Goal: Task Accomplishment & Management: Use online tool/utility

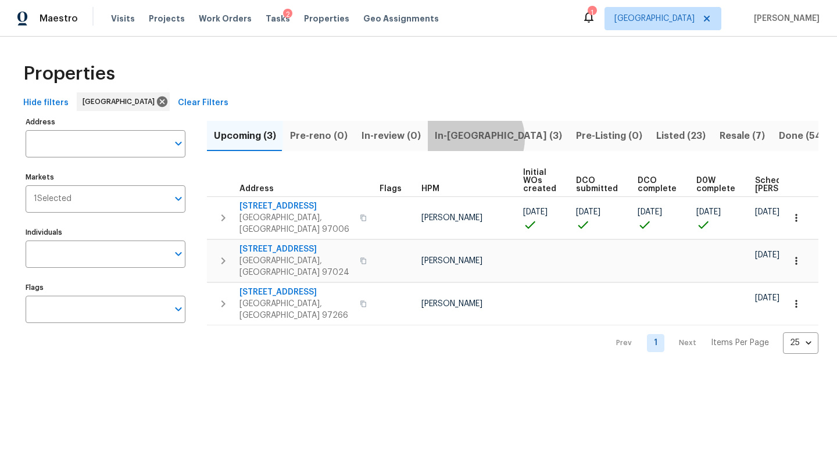
click at [469, 138] on span "In-[GEOGRAPHIC_DATA] (3)" at bounding box center [498, 136] width 127 height 16
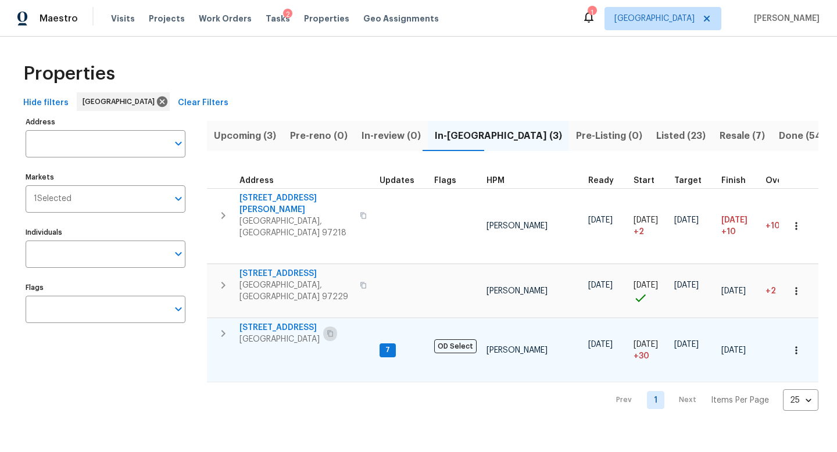
click at [331, 330] on icon "button" at bounding box center [330, 333] width 7 height 7
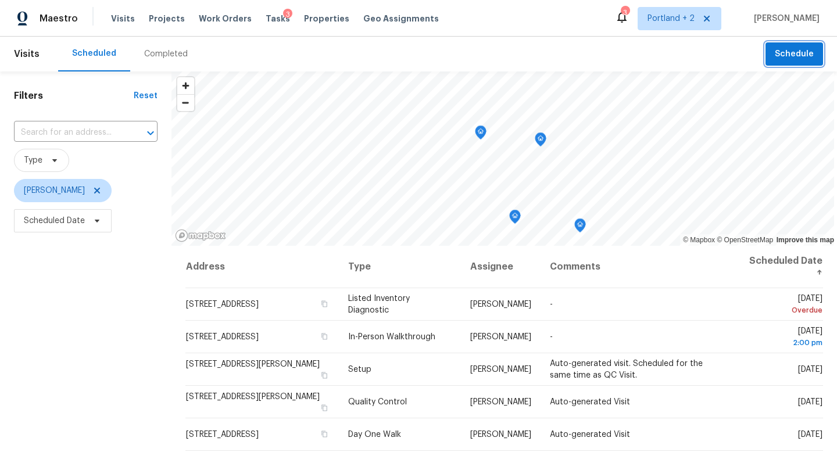
click at [790, 53] on span "Schedule" at bounding box center [794, 54] width 39 height 15
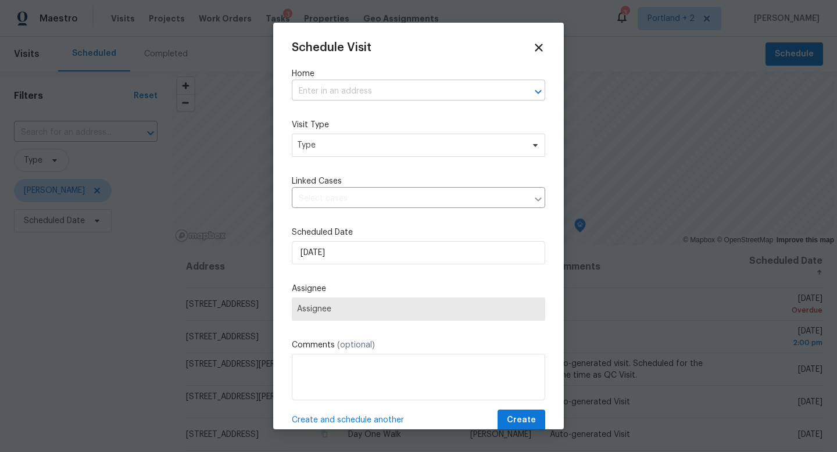
click at [420, 87] on input "text" at bounding box center [402, 92] width 221 height 18
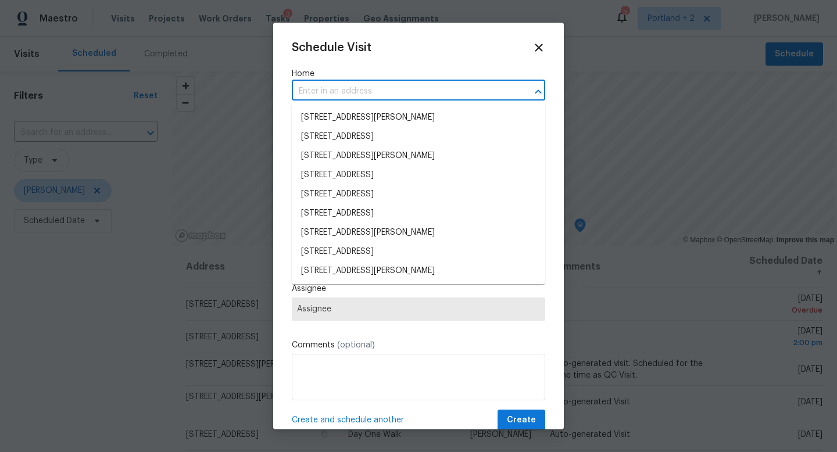
paste input "1602 NW 119th St Vancouver WA 98685"
type input "1602 NW 119th St Vancouver WA 98685"
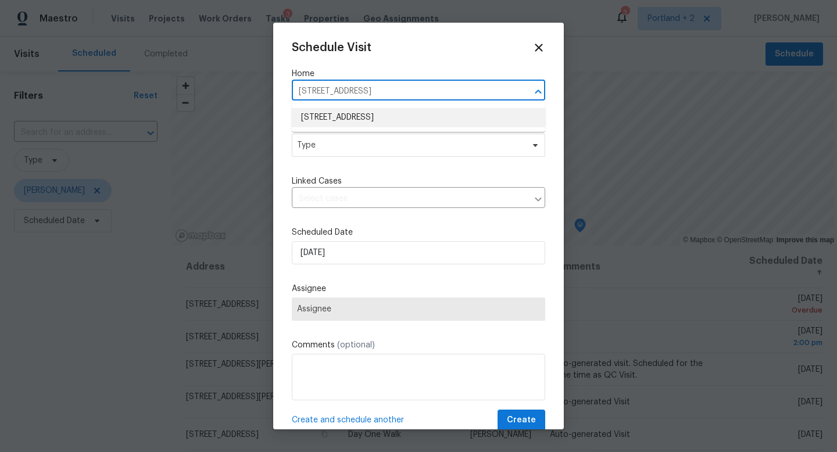
click at [397, 119] on li "1602 NW 119th St, Vancouver, WA 98685" at bounding box center [418, 117] width 253 height 19
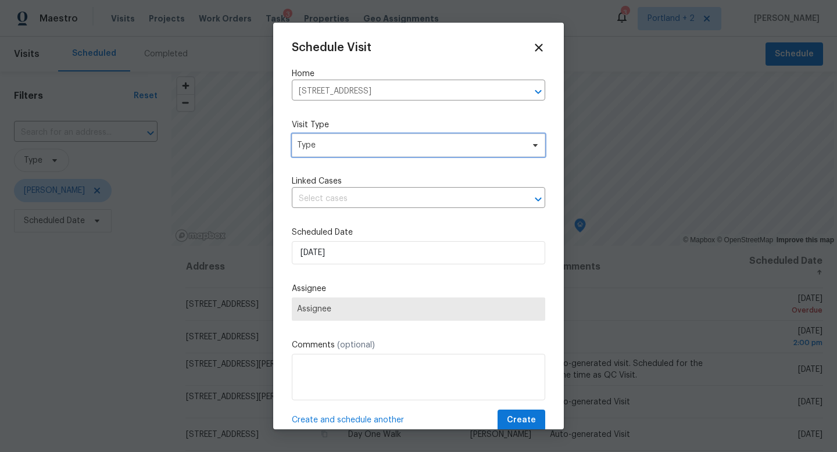
click at [379, 146] on span "Type" at bounding box center [410, 145] width 226 height 12
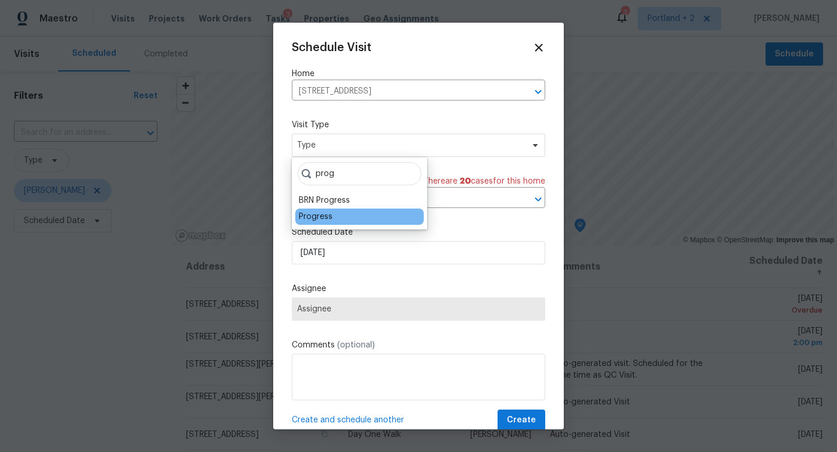
type input "prog"
click at [325, 212] on div "Progress" at bounding box center [316, 217] width 34 height 12
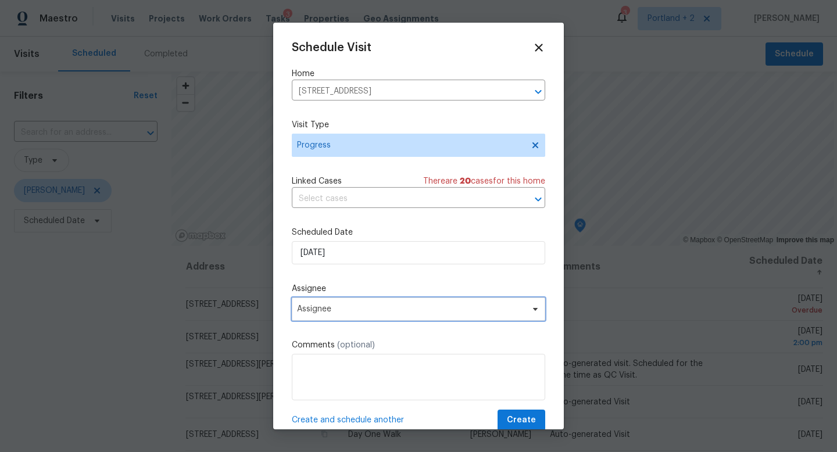
click at [338, 307] on span "Assignee" at bounding box center [411, 308] width 228 height 9
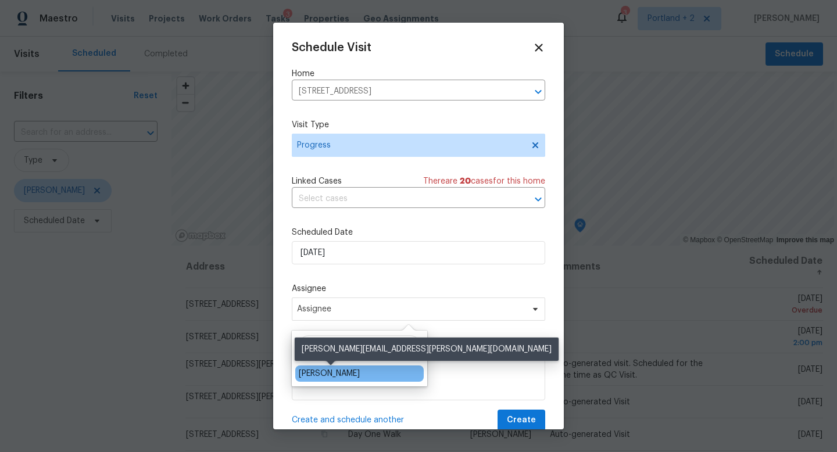
type input "kar"
click at [339, 373] on div "[PERSON_NAME]" at bounding box center [329, 374] width 61 height 12
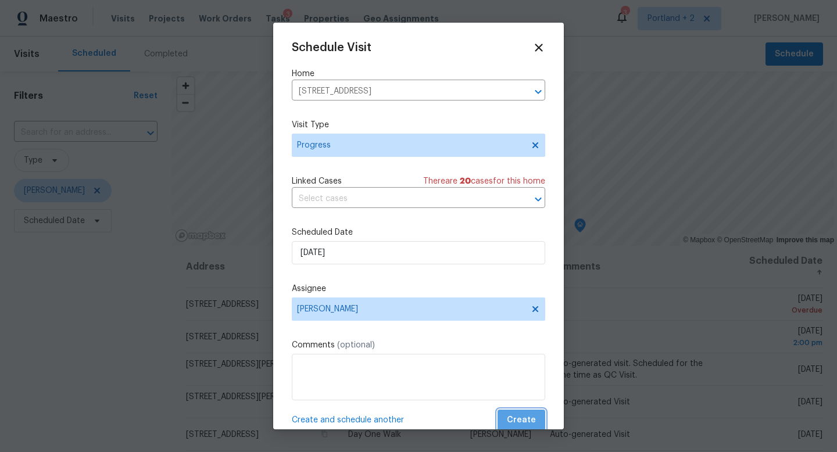
click at [540, 419] on button "Create" at bounding box center [521, 420] width 48 height 21
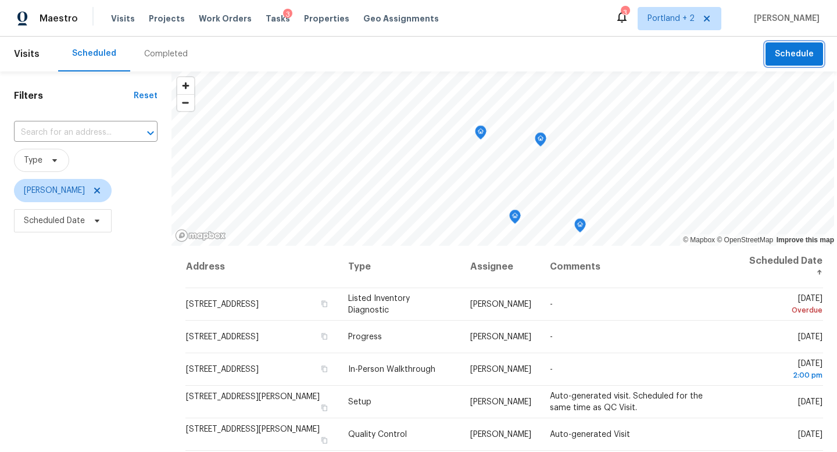
click at [792, 56] on span "Schedule" at bounding box center [794, 54] width 39 height 15
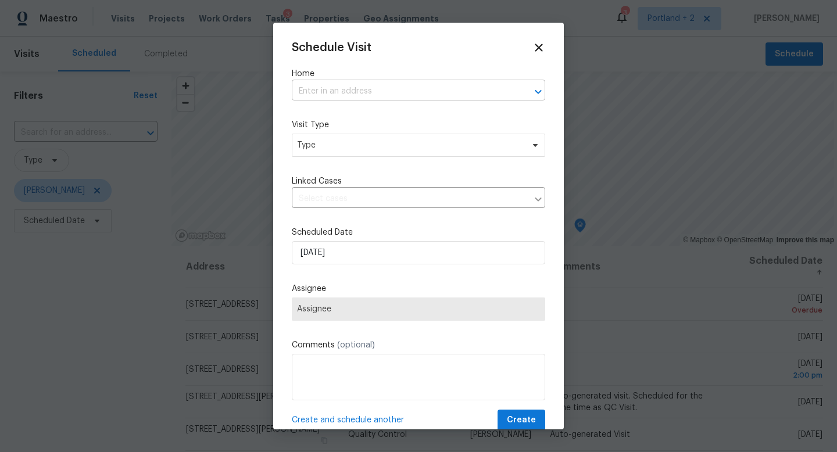
click at [392, 89] on input "text" at bounding box center [402, 92] width 221 height 18
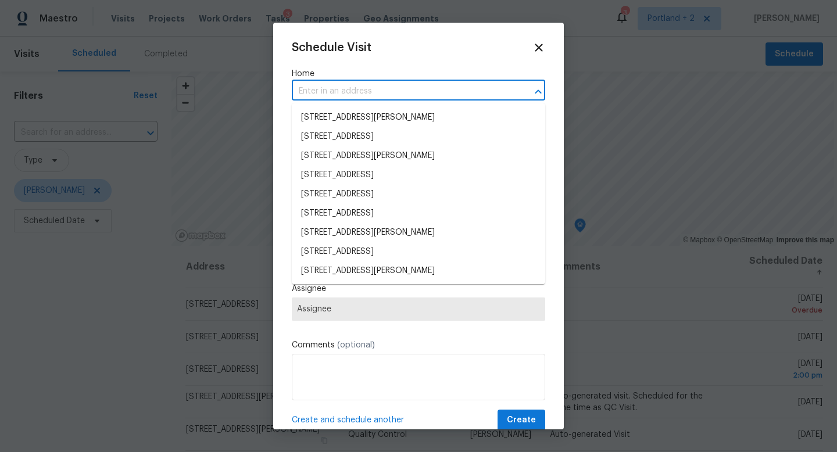
paste input "5906 NE Sumner St Portland OR 97218"
type input "5906 NE Sumner St Portland OR 97218"
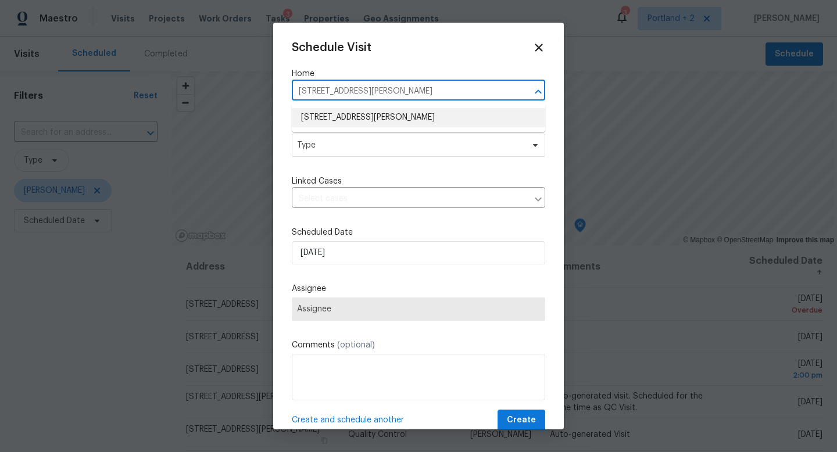
click at [377, 117] on li "5906 NE Sumner St, Portland, OR 97218" at bounding box center [418, 117] width 253 height 19
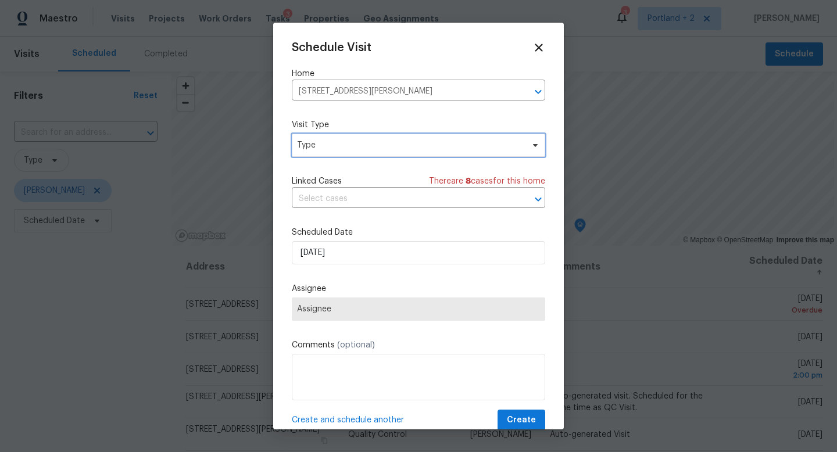
click at [357, 145] on span "Type" at bounding box center [410, 145] width 226 height 12
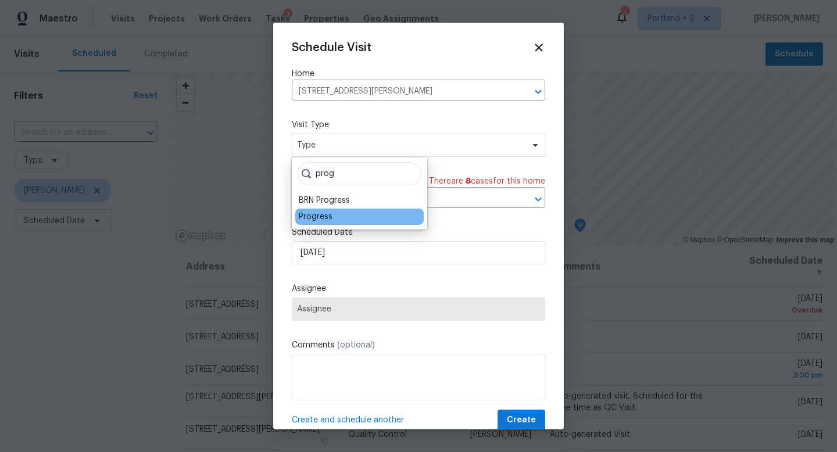
type input "prog"
click at [320, 217] on div "Progress" at bounding box center [316, 217] width 34 height 12
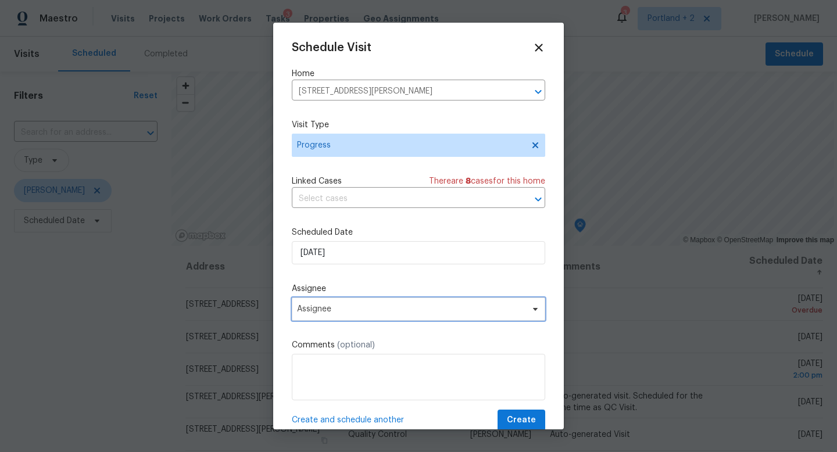
click at [336, 306] on span "Assignee" at bounding box center [411, 308] width 228 height 9
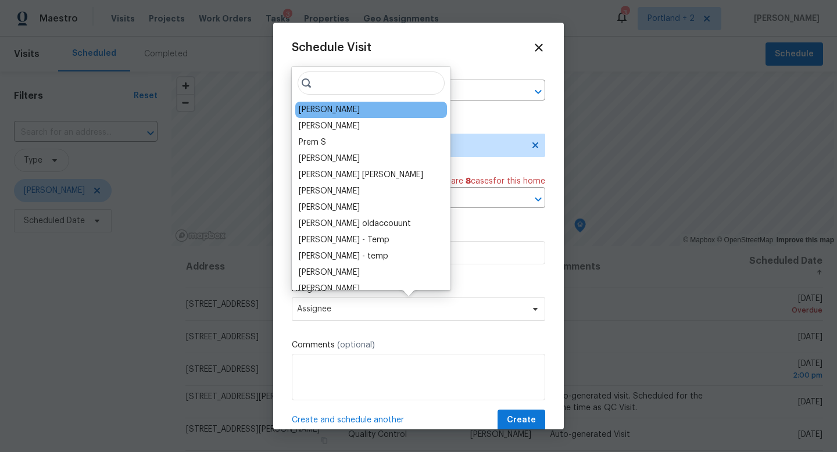
click at [357, 113] on div "[PERSON_NAME]" at bounding box center [329, 110] width 61 height 12
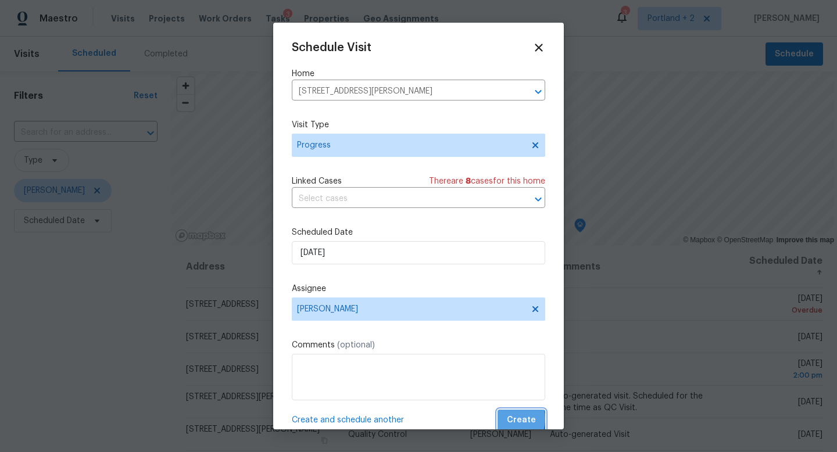
click at [511, 420] on span "Create" at bounding box center [521, 420] width 29 height 15
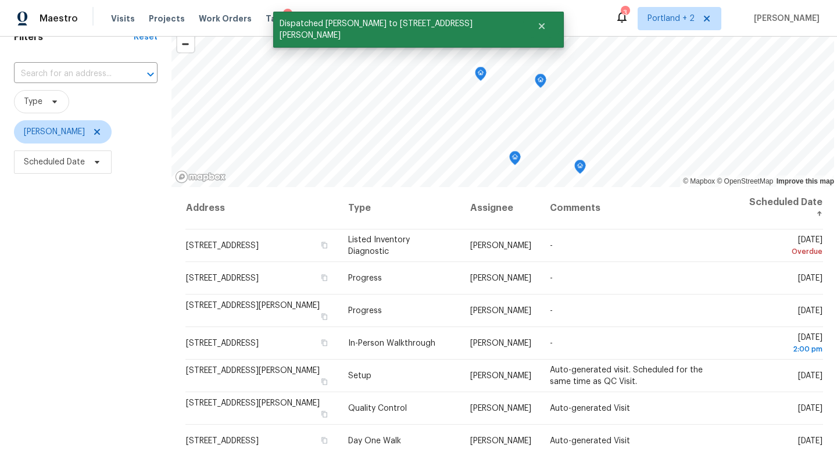
scroll to position [11, 0]
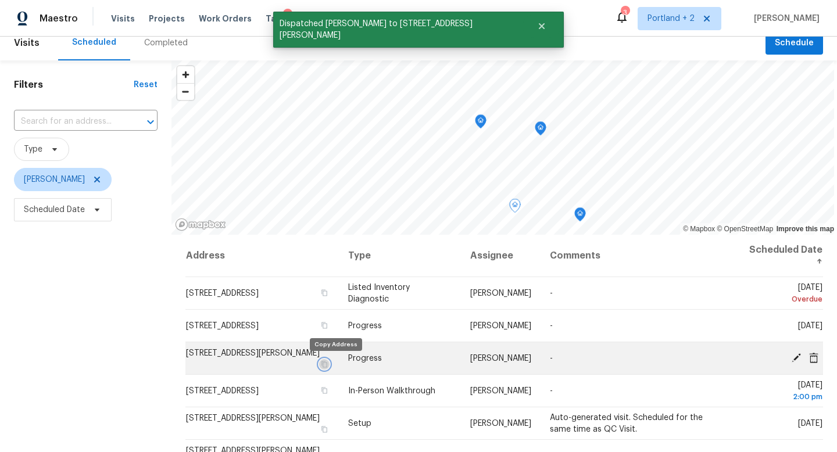
click at [328, 364] on icon "button" at bounding box center [324, 364] width 7 height 7
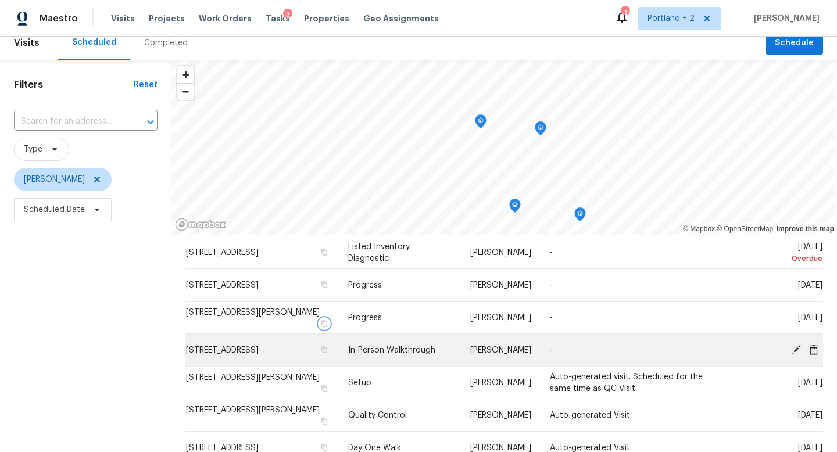
scroll to position [40, 0]
click at [328, 354] on icon "button" at bounding box center [324, 350] width 7 height 7
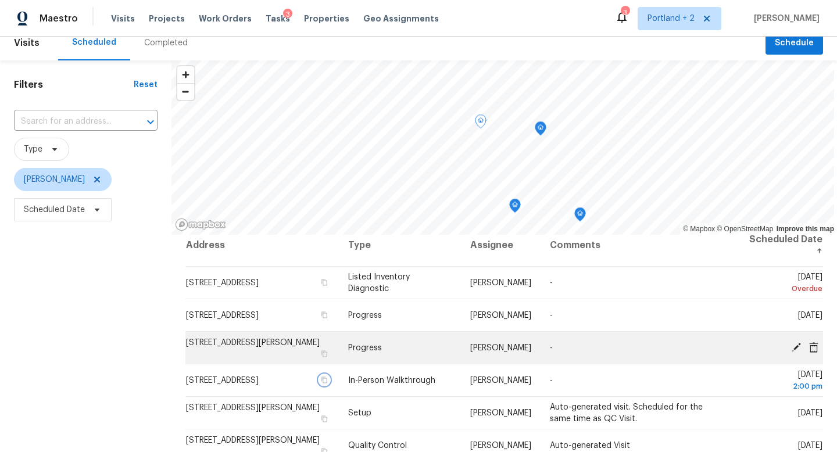
scroll to position [16, 0]
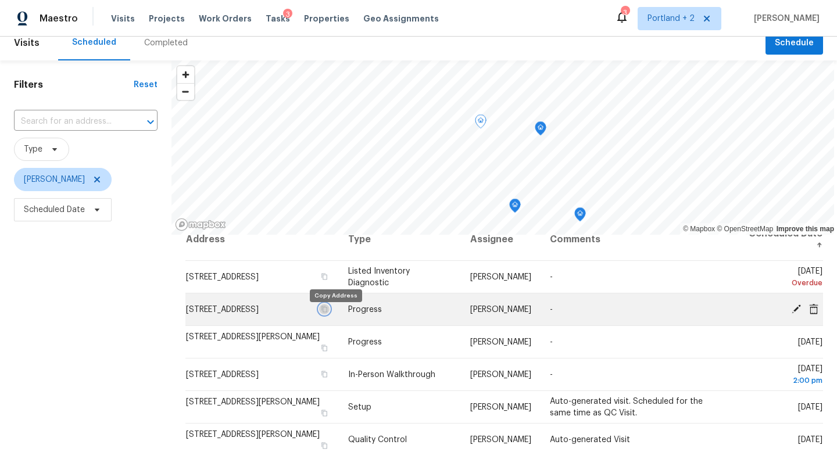
click at [329, 314] on button "button" at bounding box center [324, 309] width 10 height 10
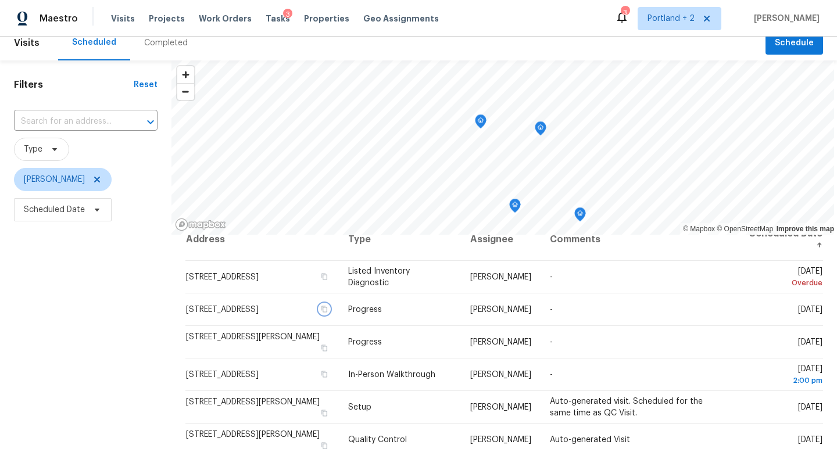
scroll to position [0, 0]
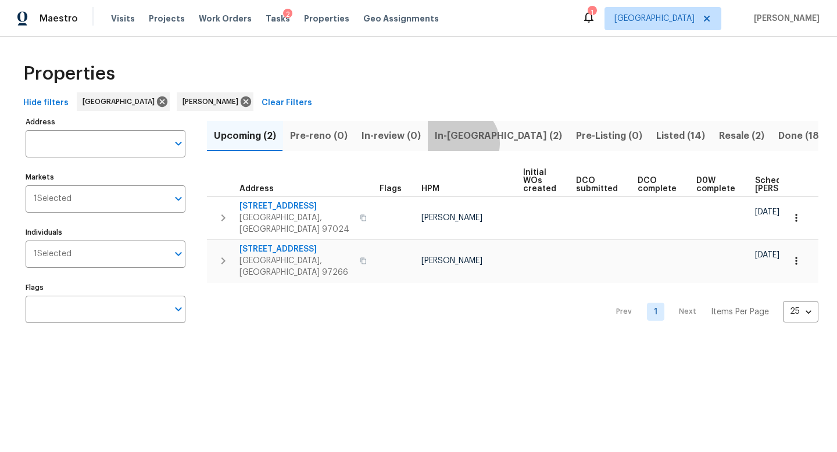
click at [456, 143] on span "In-reno (2)" at bounding box center [498, 136] width 127 height 16
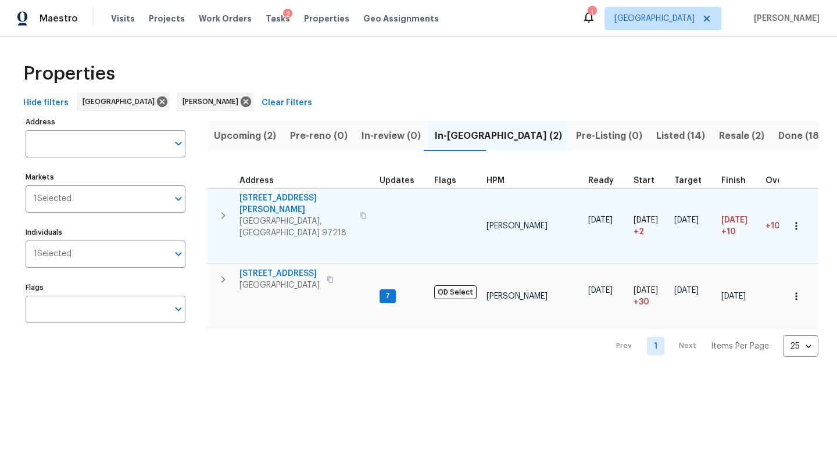
click at [360, 212] on icon "button" at bounding box center [363, 215] width 7 height 7
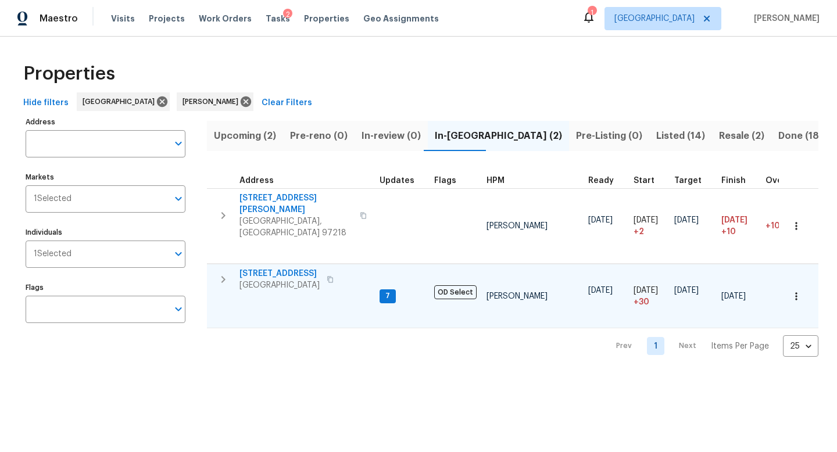
click at [221, 273] on icon "button" at bounding box center [223, 280] width 14 height 14
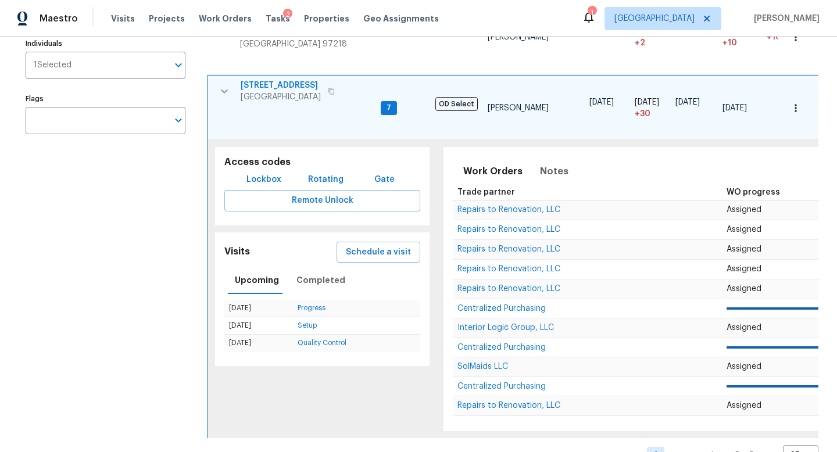
scroll to position [210, 0]
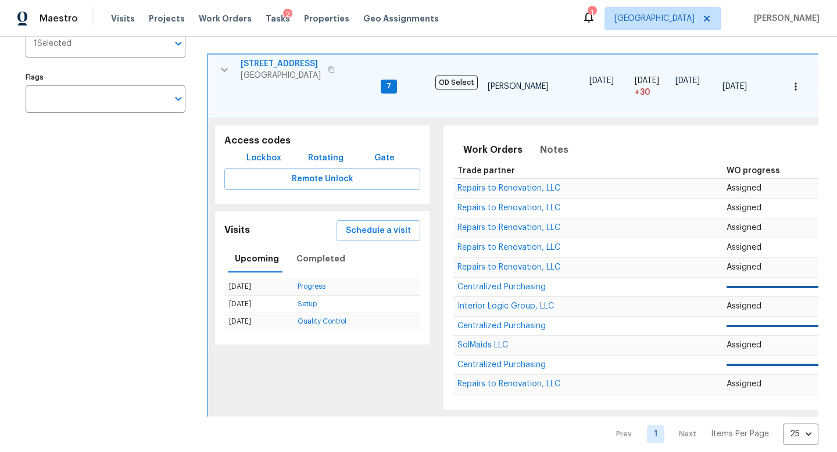
click at [386, 81] on span "7" at bounding box center [389, 86] width 14 height 10
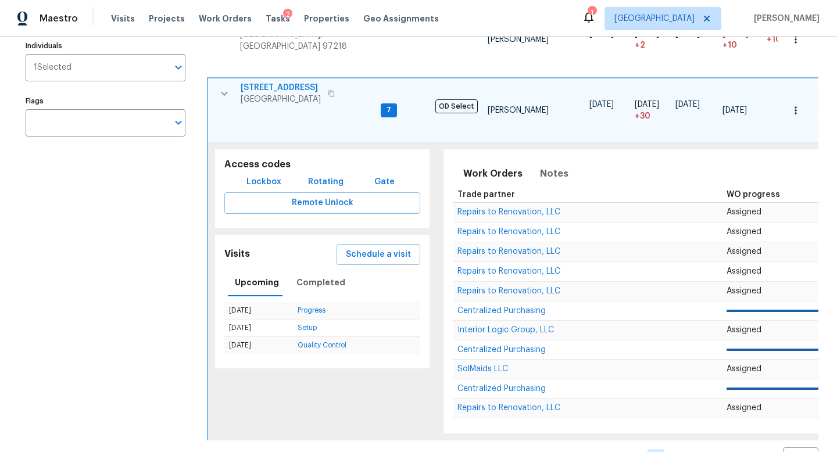
scroll to position [184, 0]
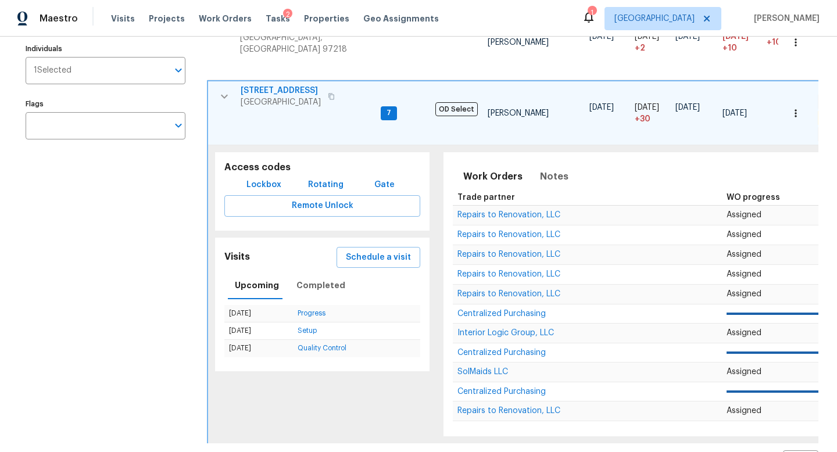
click at [396, 99] on td "7" at bounding box center [403, 113] width 55 height 64
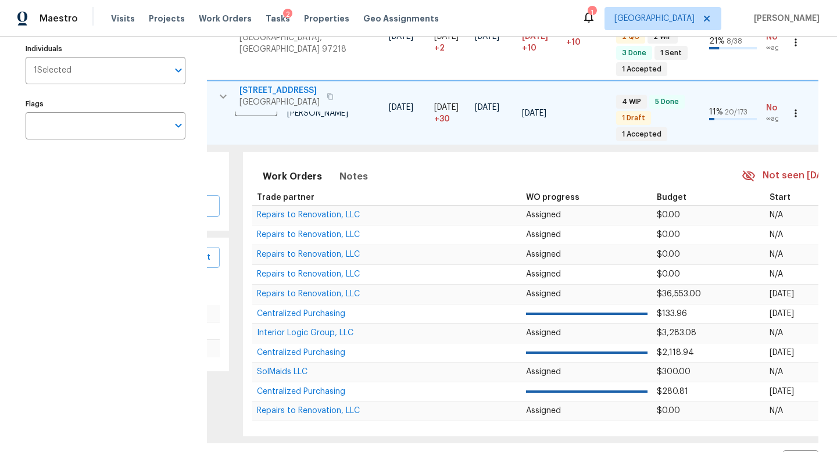
scroll to position [0, 350]
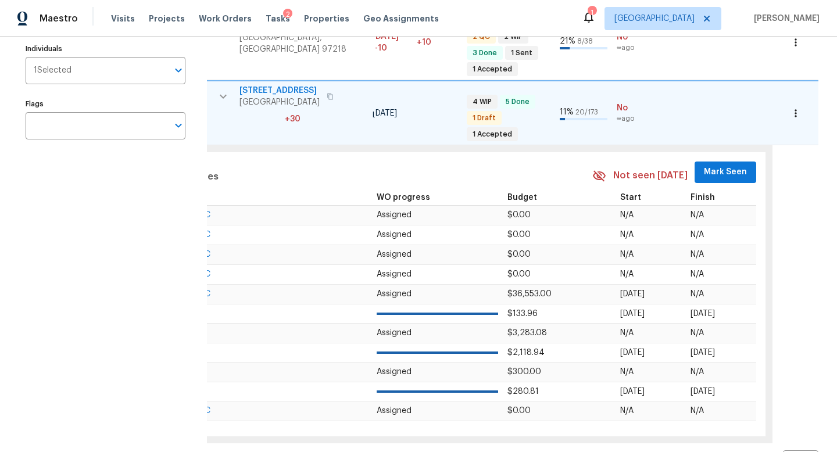
click at [798, 107] on icon "button" at bounding box center [796, 113] width 12 height 12
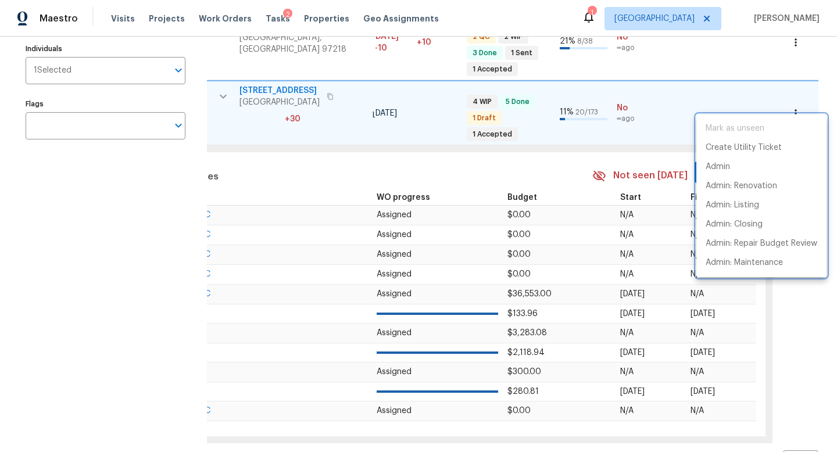
click at [470, 149] on div at bounding box center [418, 226] width 837 height 452
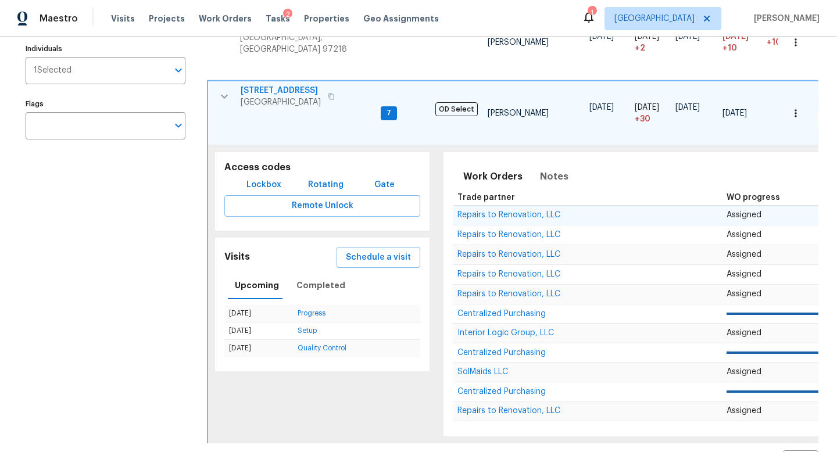
click at [517, 205] on td "Repairs to Renovation, LLC" at bounding box center [577, 215] width 249 height 20
click at [517, 211] on span "Repairs to Renovation, LLC" at bounding box center [508, 215] width 103 height 8
click at [227, 89] on icon "button" at bounding box center [224, 96] width 14 height 14
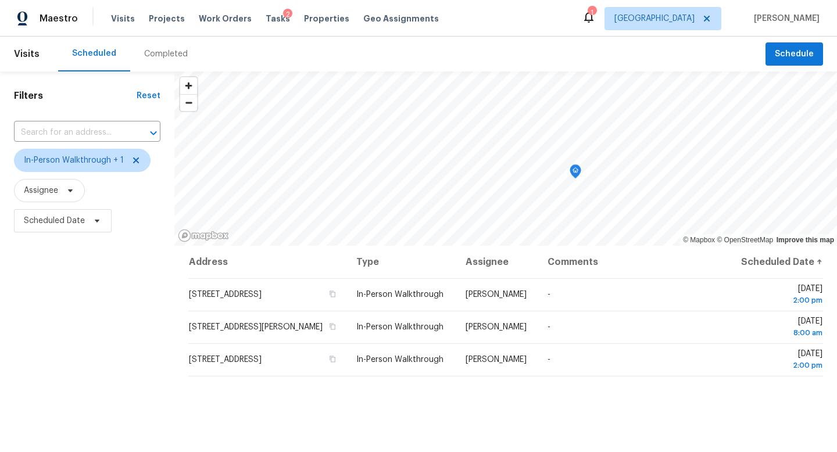
scroll to position [35, 0]
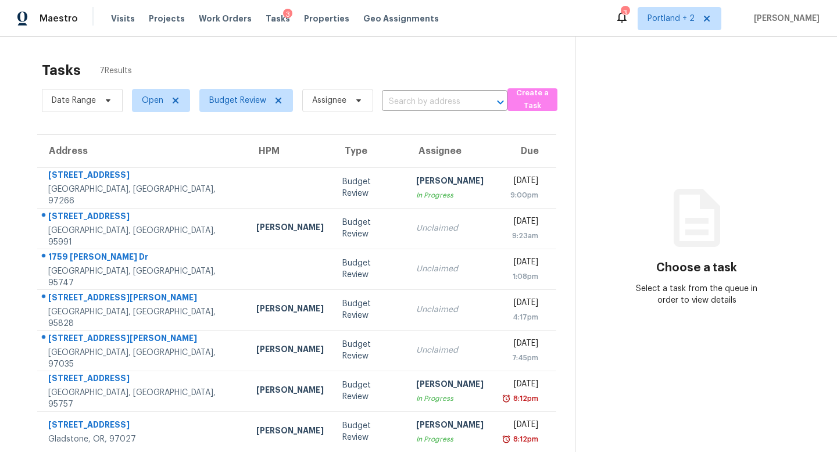
scroll to position [37, 0]
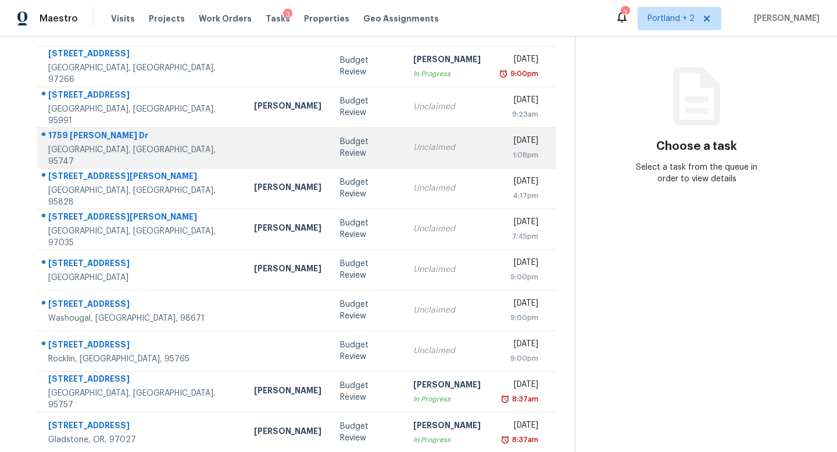
scroll to position [131, 0]
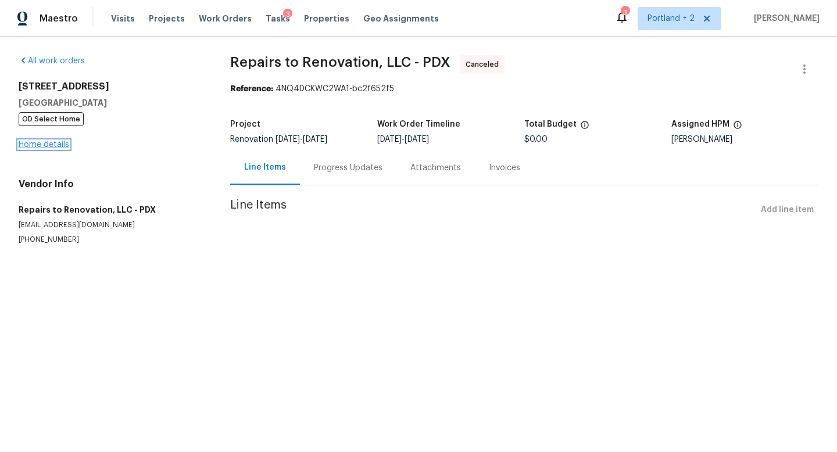
click at [46, 145] on link "Home details" at bounding box center [44, 145] width 51 height 8
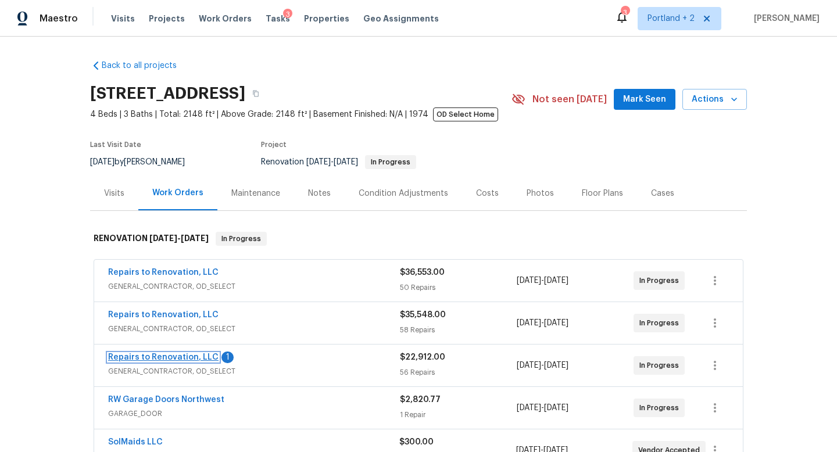
click at [187, 359] on link "Repairs to Renovation, LLC" at bounding box center [163, 357] width 110 height 8
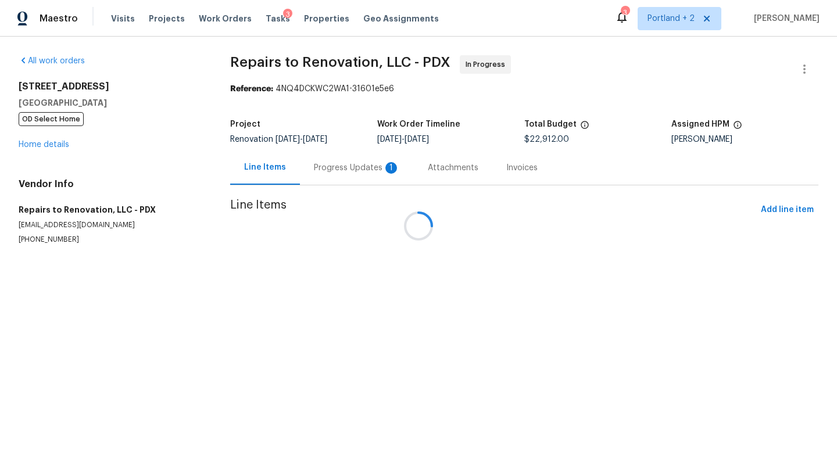
click at [372, 176] on div at bounding box center [418, 226] width 837 height 452
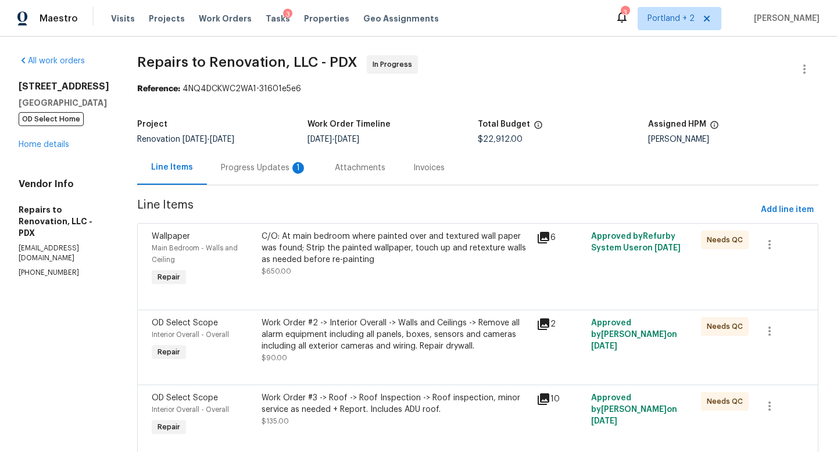
click at [303, 166] on div "1" at bounding box center [298, 168] width 12 height 12
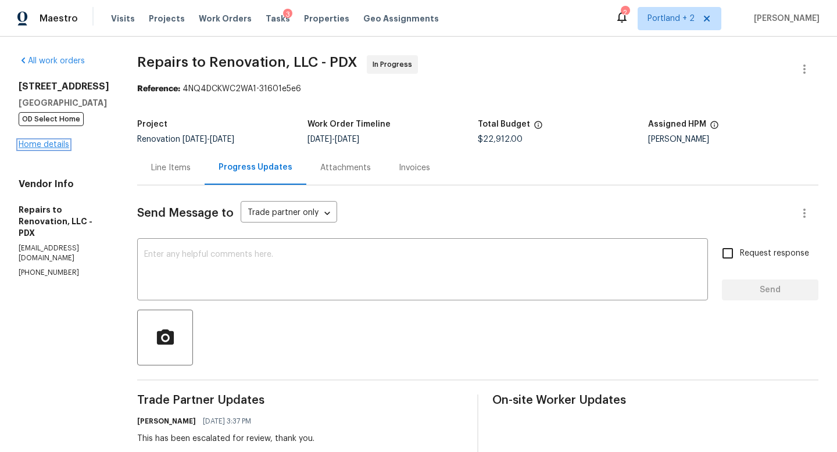
click at [31, 143] on link "Home details" at bounding box center [44, 145] width 51 height 8
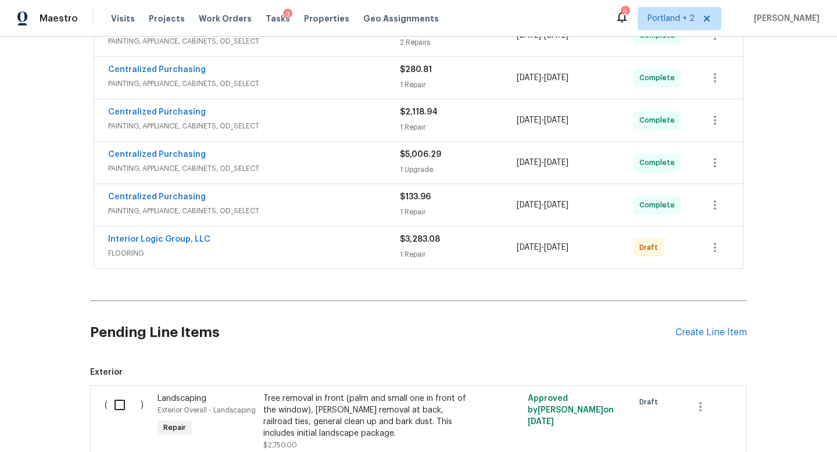
scroll to position [455, 0]
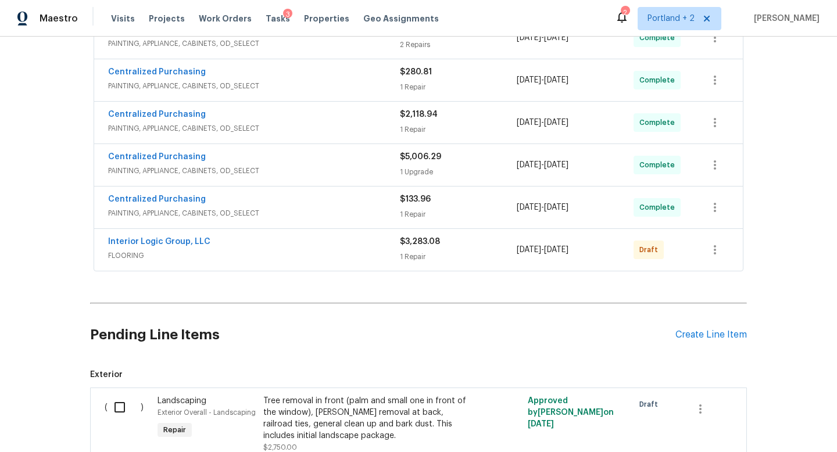
click at [303, 255] on span "FLOORING" at bounding box center [254, 256] width 292 height 12
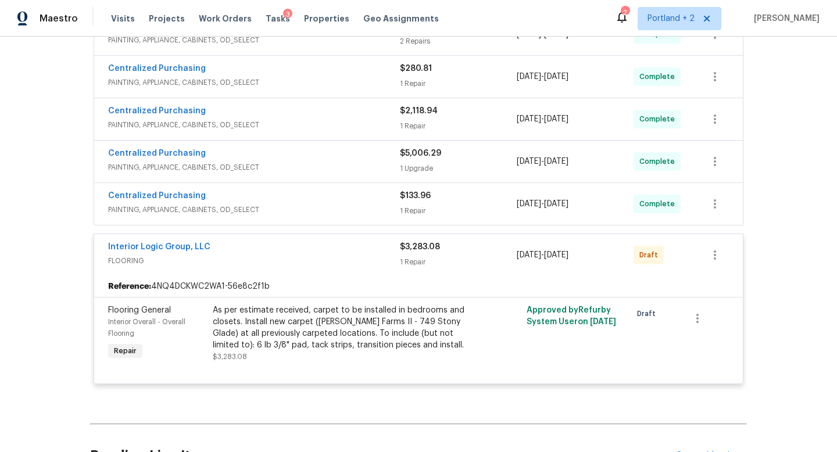
scroll to position [453, 0]
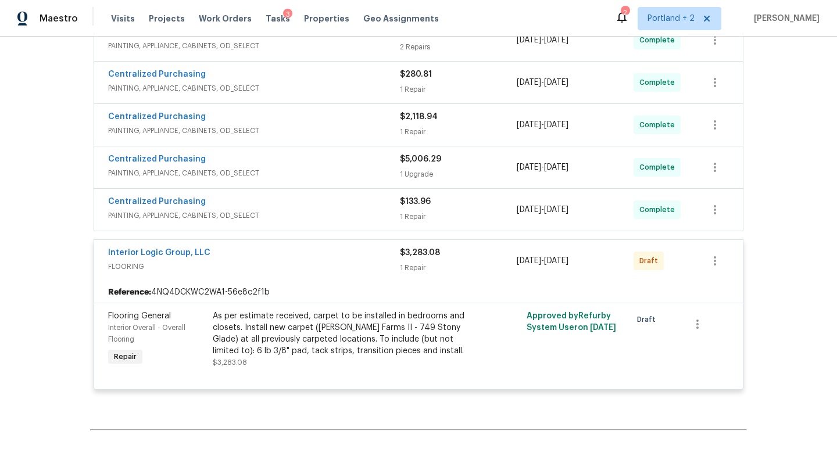
click at [304, 263] on span "FLOORING" at bounding box center [254, 267] width 292 height 12
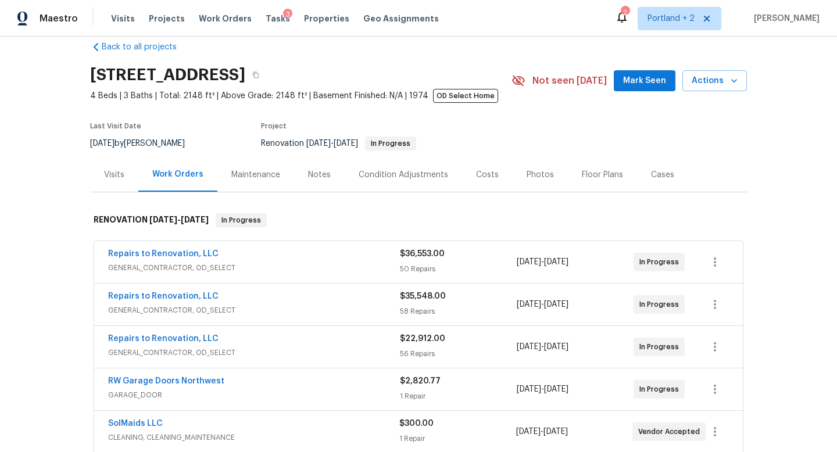
scroll to position [0, 0]
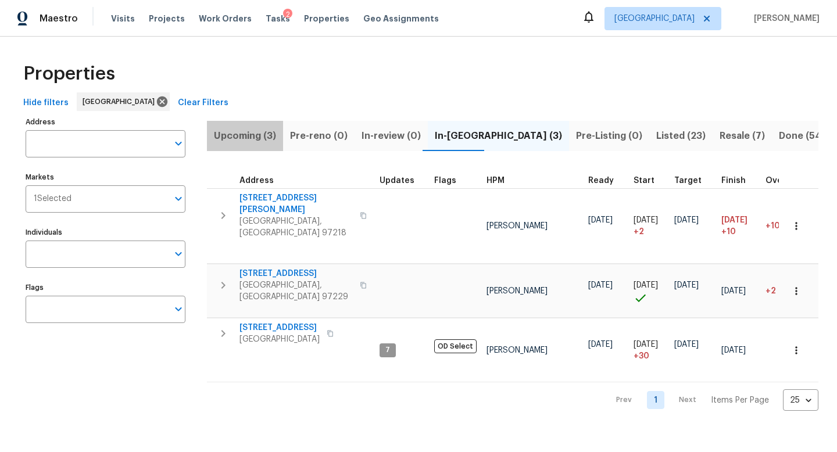
click at [267, 140] on span "Upcoming (3)" at bounding box center [245, 136] width 62 height 16
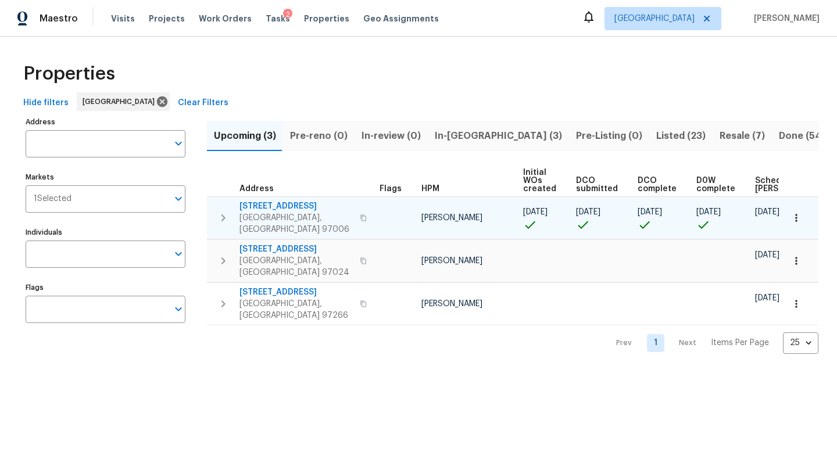
click at [799, 215] on icon "button" at bounding box center [796, 218] width 12 height 12
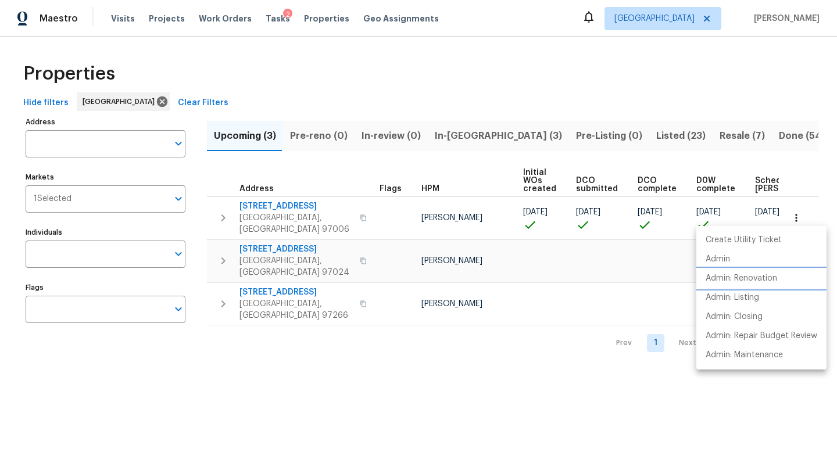
click at [766, 279] on p "Admin: Renovation" at bounding box center [740, 279] width 71 height 12
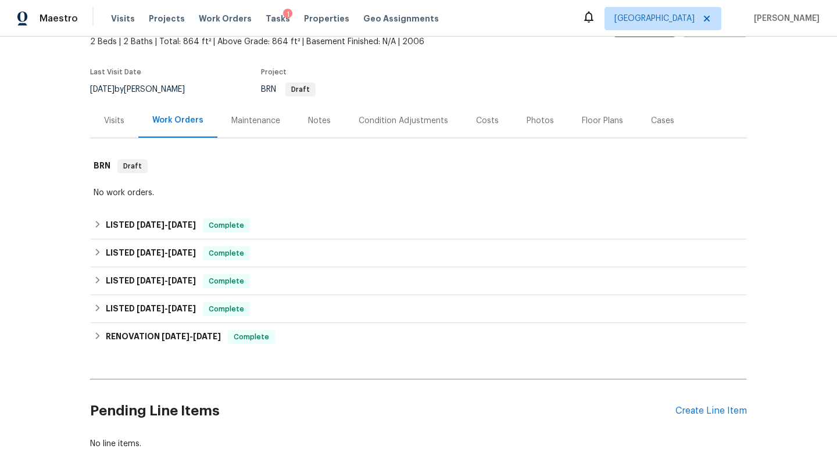
scroll to position [149, 0]
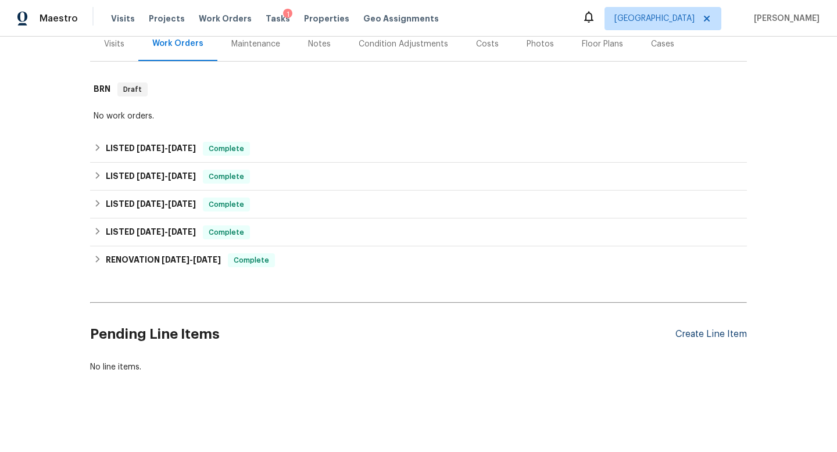
click at [717, 336] on div "Create Line Item" at bounding box center [710, 334] width 71 height 11
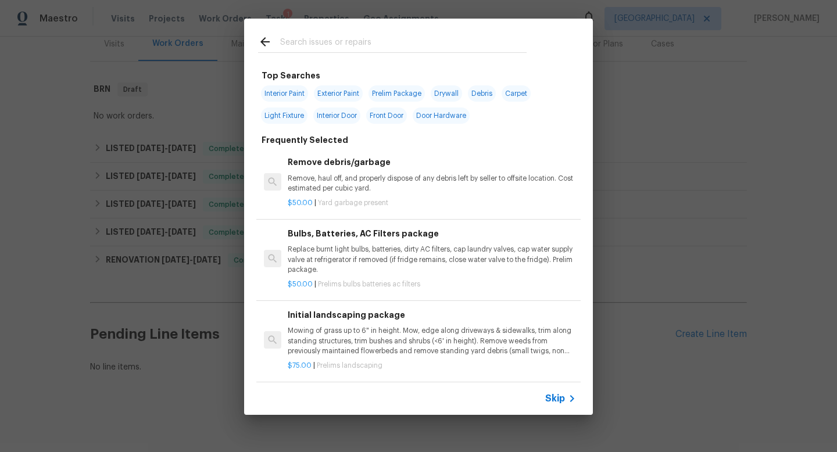
click at [308, 41] on input "text" at bounding box center [403, 43] width 246 height 17
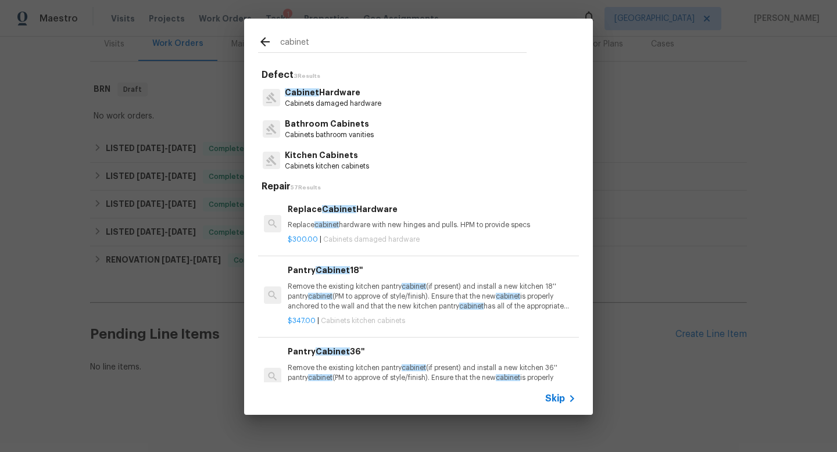
type input "cabinet"
click at [367, 98] on p "Cabinet Hardware" at bounding box center [333, 93] width 96 height 12
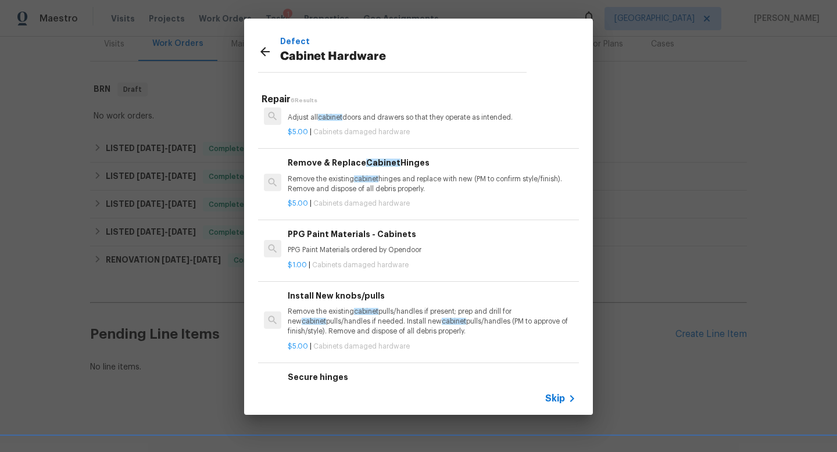
scroll to position [83, 0]
click at [185, 64] on div "Defect Cabinet Hardware Repair 6 Results Replace Cabinet Hardware Replace cabin…" at bounding box center [418, 216] width 837 height 433
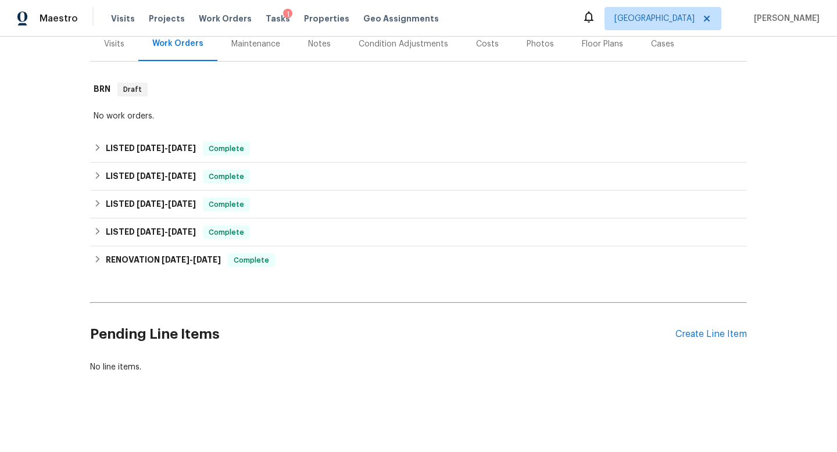
scroll to position [92, 0]
click at [157, 16] on span "Projects" at bounding box center [167, 19] width 36 height 12
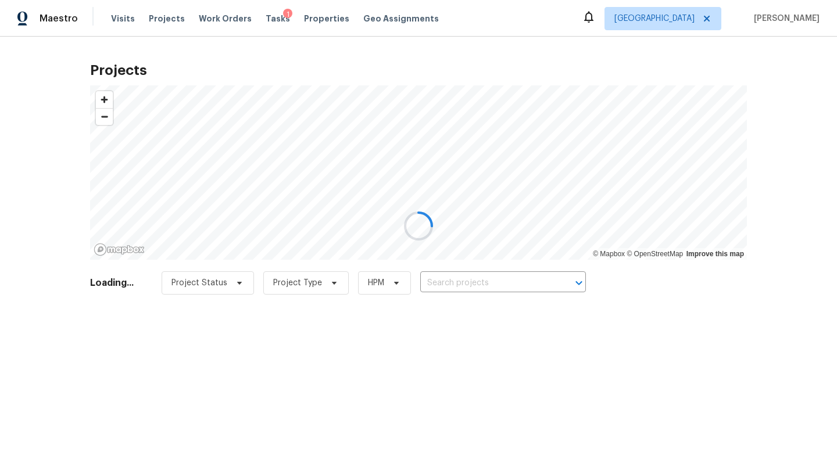
click at [448, 283] on div at bounding box center [418, 226] width 837 height 452
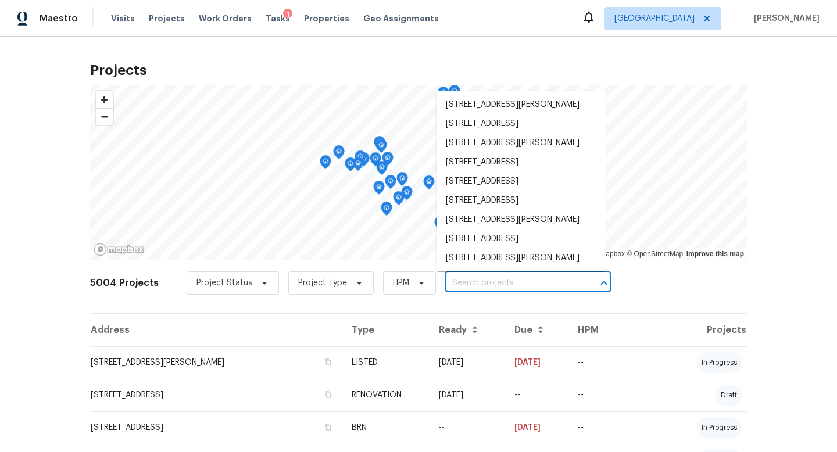
click at [460, 277] on input "text" at bounding box center [511, 283] width 133 height 18
paste input "[STREET_ADDRESS]"
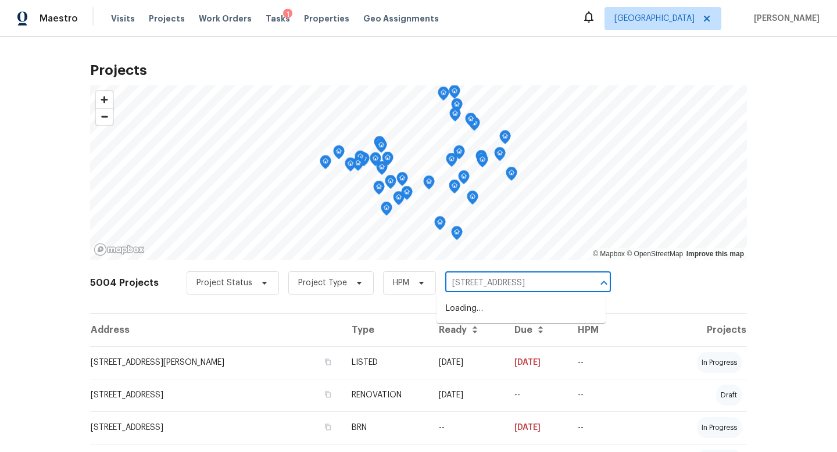
type input "[STREET_ADDRESS]"
click at [465, 317] on li "[STREET_ADDRESS]" at bounding box center [520, 308] width 169 height 19
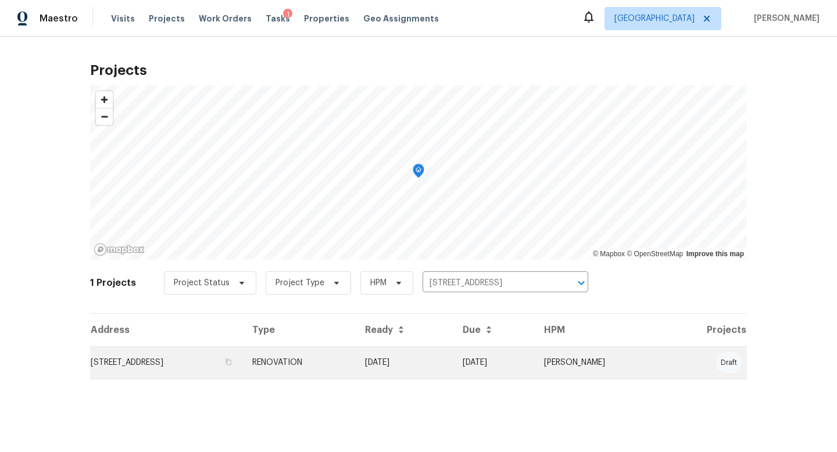
click at [167, 353] on td "[STREET_ADDRESS]" at bounding box center [166, 362] width 153 height 33
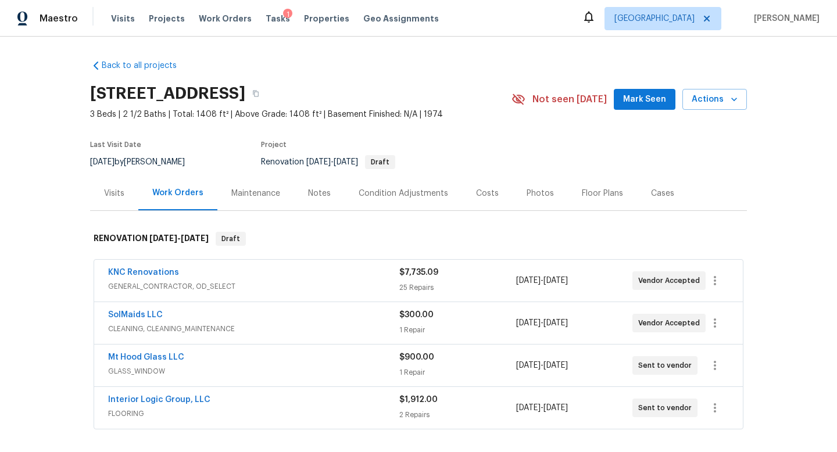
click at [210, 278] on div "KNC Renovations" at bounding box center [253, 274] width 291 height 14
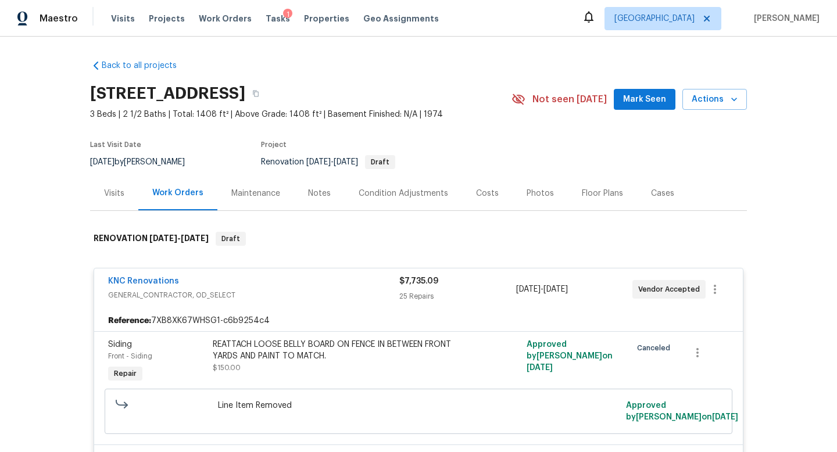
click at [515, 192] on div "Photos" at bounding box center [540, 193] width 55 height 34
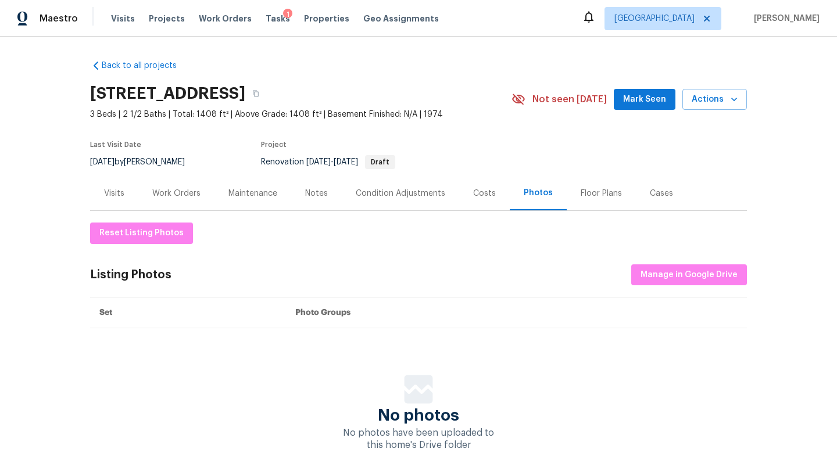
click at [385, 188] on div "Condition Adjustments" at bounding box center [400, 194] width 89 height 12
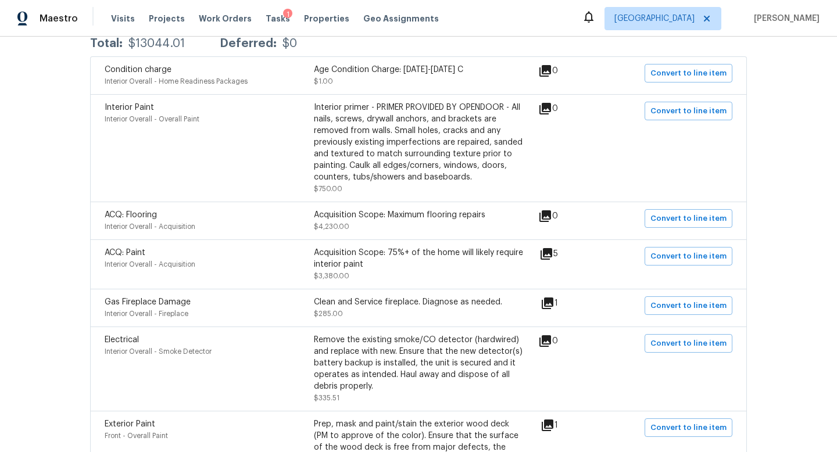
scroll to position [295, 0]
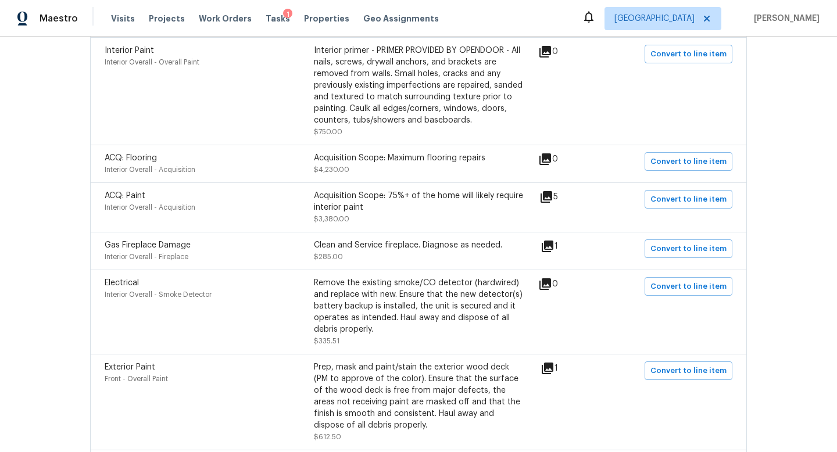
click at [552, 199] on icon at bounding box center [546, 197] width 14 height 14
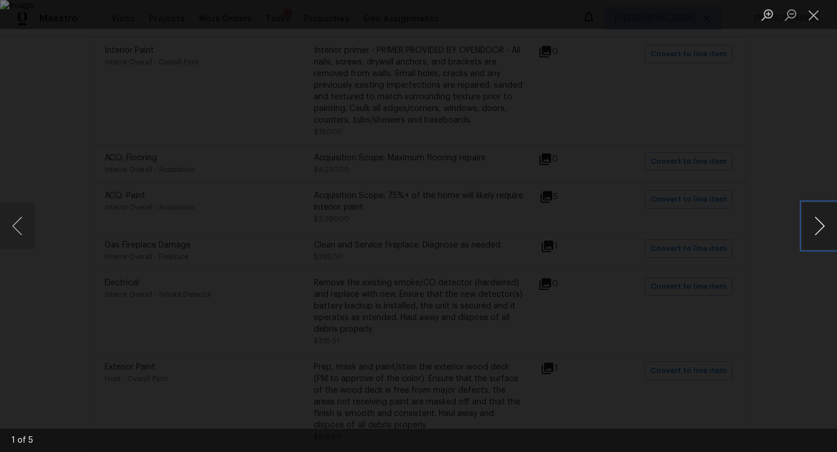
click at [819, 222] on button "Next image" at bounding box center [819, 226] width 35 height 46
click at [819, 221] on button "Next image" at bounding box center [819, 226] width 35 height 46
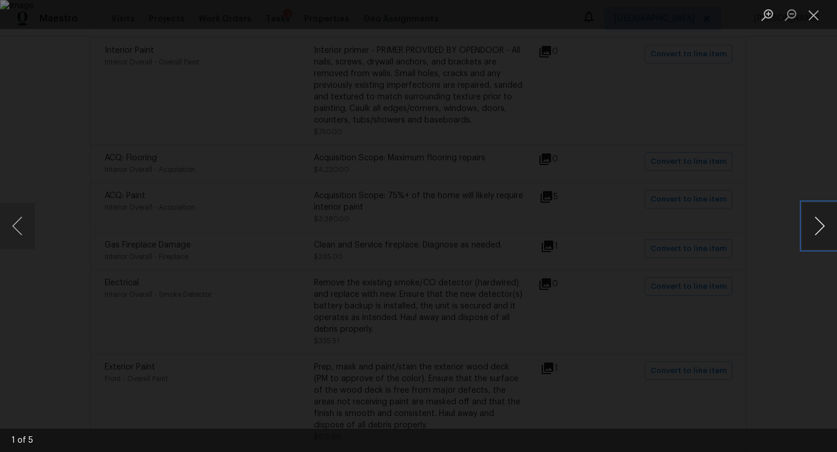
click at [819, 220] on button "Next image" at bounding box center [819, 226] width 35 height 46
click at [767, 184] on div "Lightbox" at bounding box center [418, 226] width 837 height 452
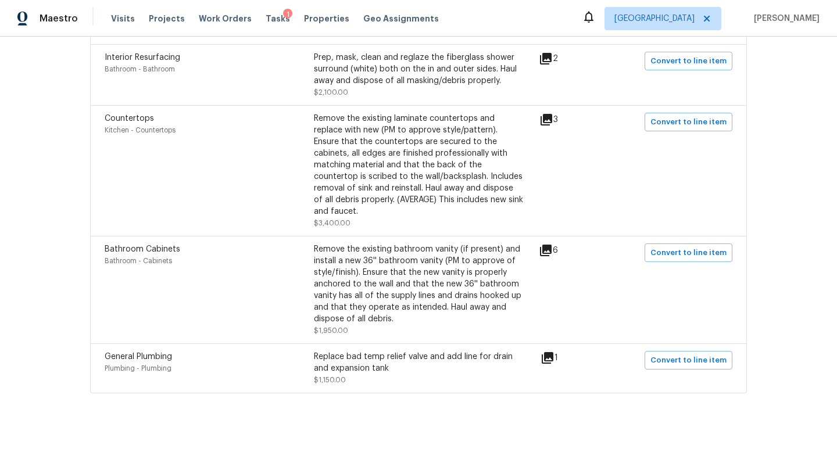
scroll to position [837, 0]
